Goal: Transaction & Acquisition: Subscribe to service/newsletter

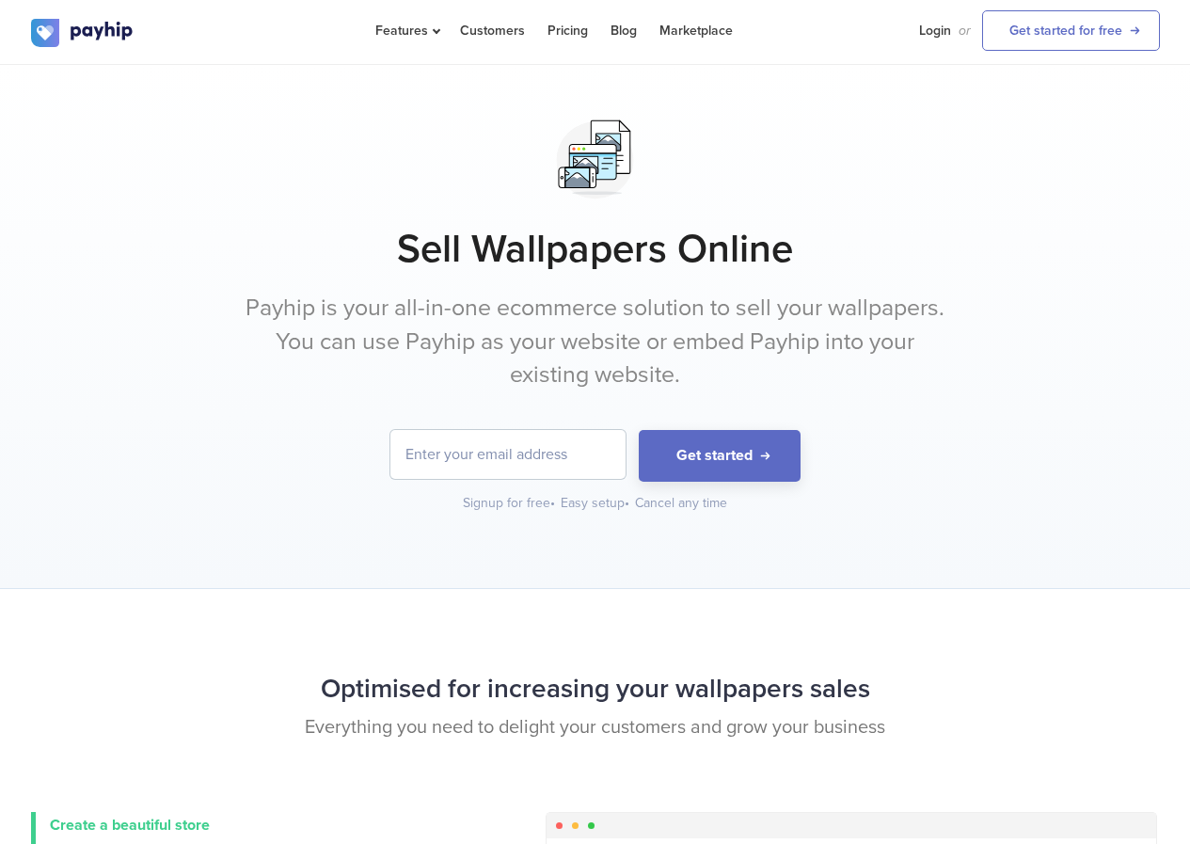
click at [510, 470] on input "email" at bounding box center [507, 454] width 235 height 49
paste input "[EMAIL_ADDRESS][DOMAIN_NAME]"
type input "[EMAIL_ADDRESS][DOMAIN_NAME]"
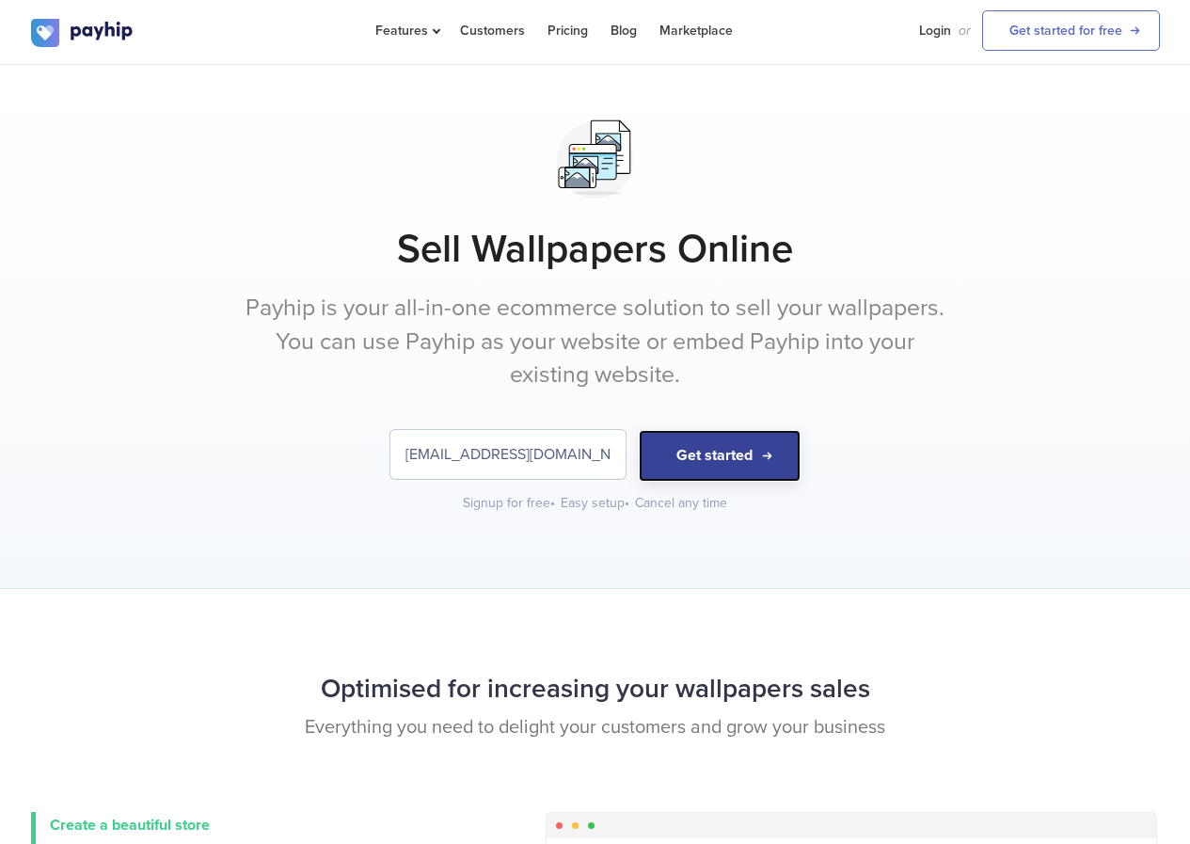
click at [686, 445] on button "Get started" at bounding box center [720, 456] width 162 height 52
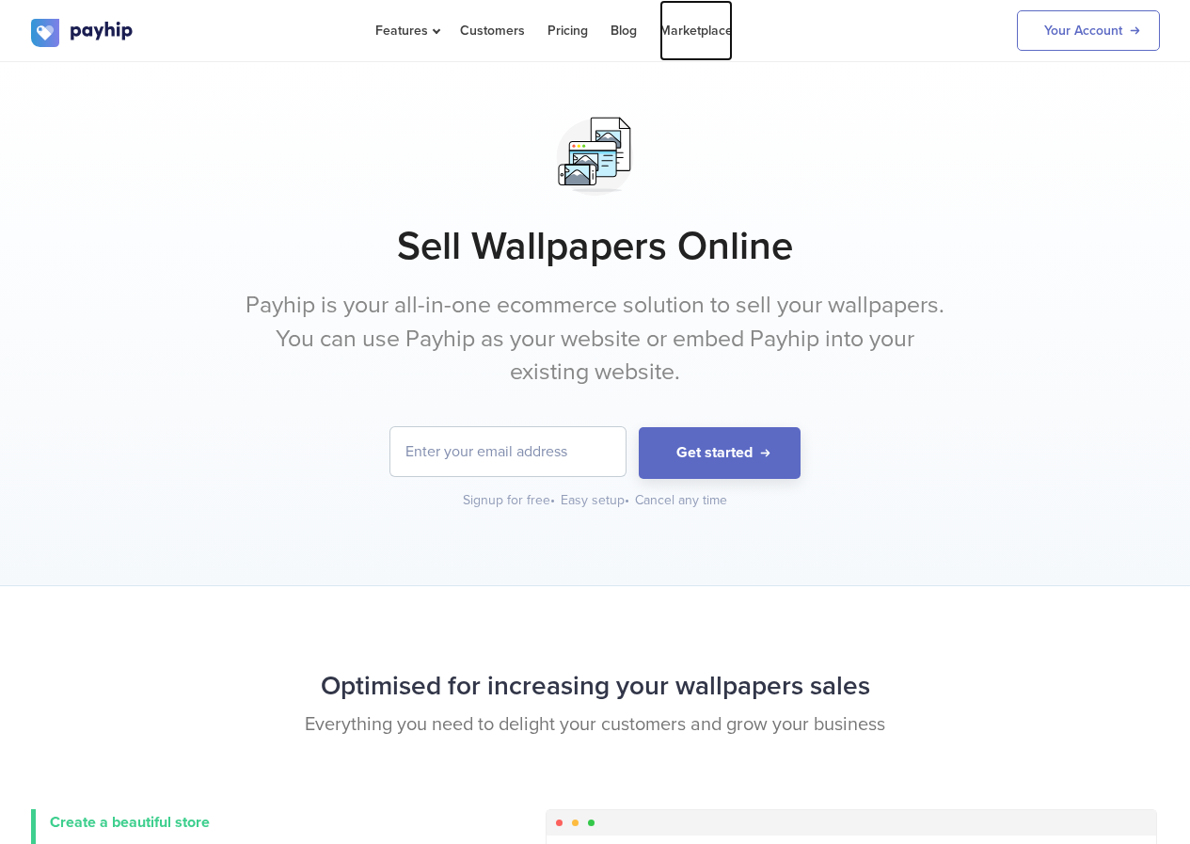
click at [684, 35] on link "Marketplace" at bounding box center [695, 30] width 73 height 61
